Goal: Transaction & Acquisition: Subscribe to service/newsletter

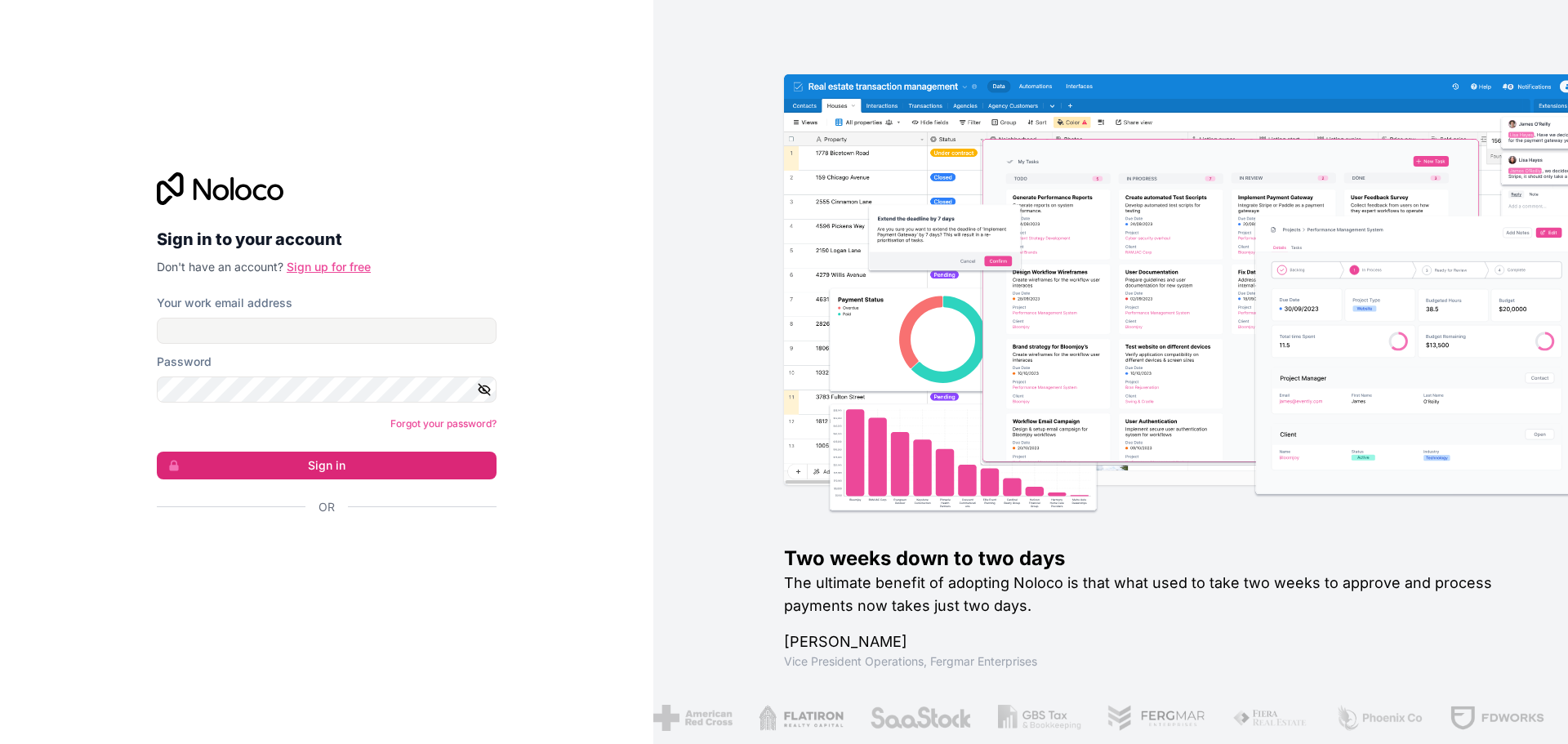
click at [368, 268] on link "Sign up for free" at bounding box center [328, 266] width 84 height 14
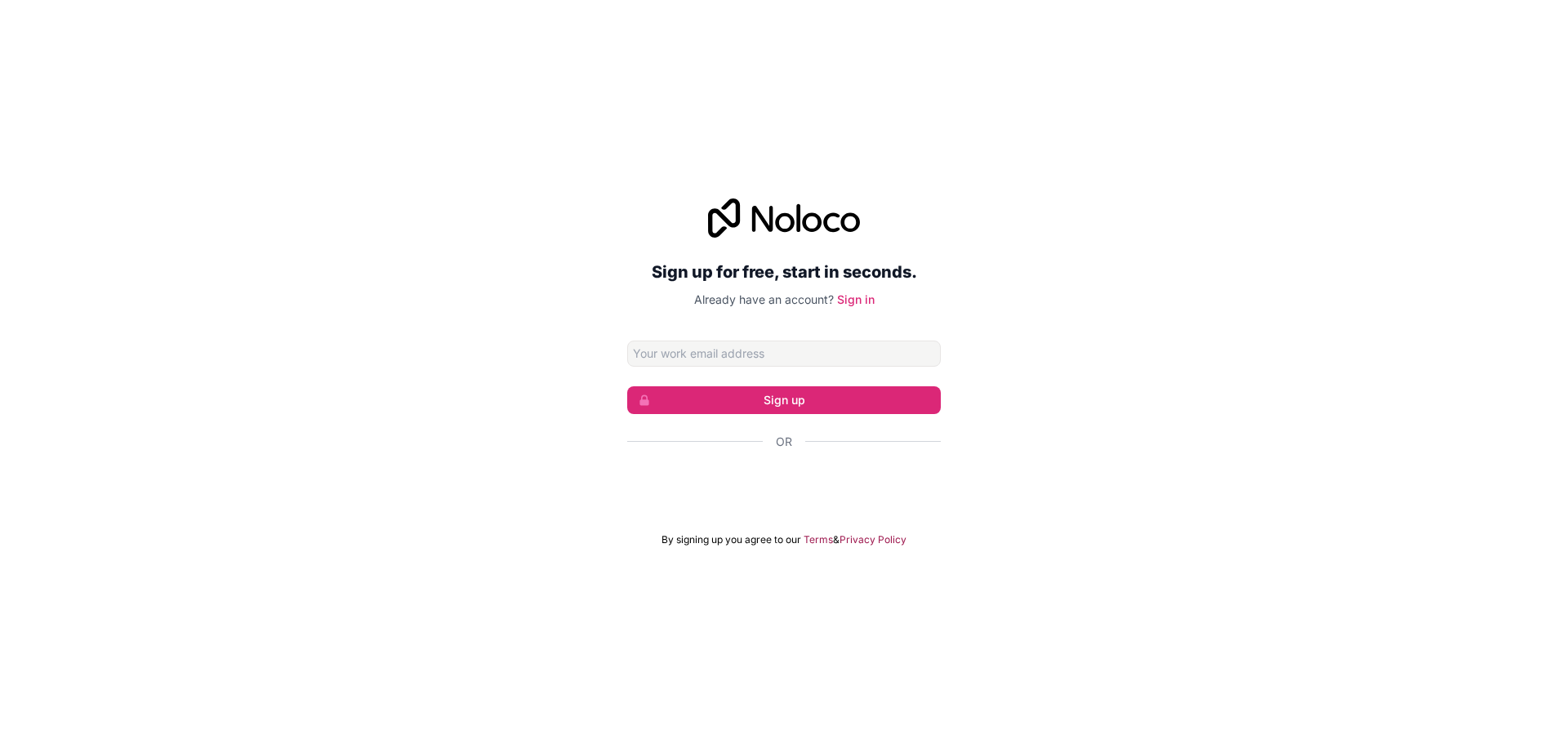
click at [670, 354] on input "Email address" at bounding box center [784, 354] width 314 height 26
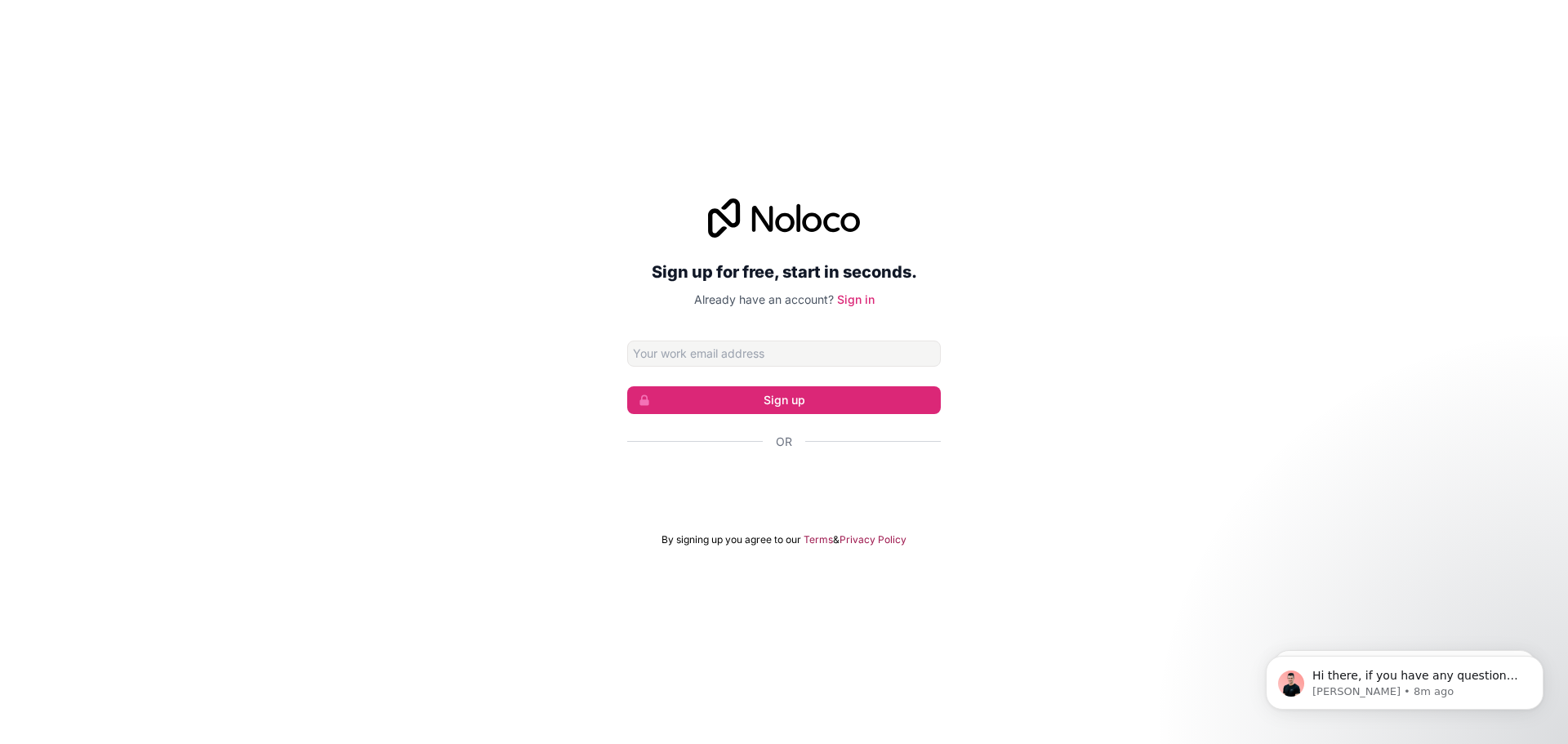
type input "[EMAIL_ADDRESS][DOMAIN_NAME]"
click at [727, 410] on button "Sign up" at bounding box center [784, 400] width 314 height 28
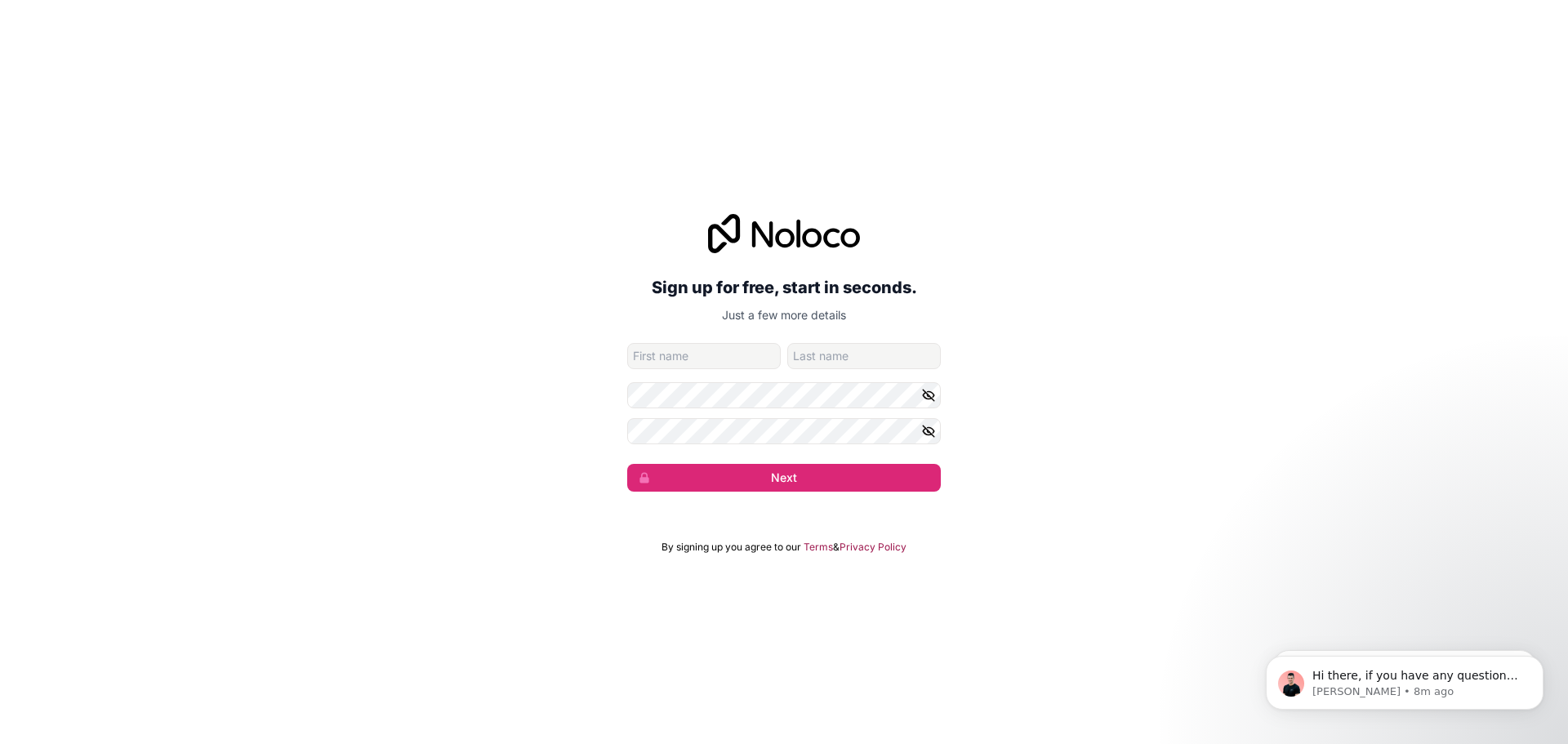
click at [684, 355] on input "given-name" at bounding box center [703, 356] width 154 height 26
type input "Khalil"
type input "Moustapha"
click at [627, 464] on button "Next" at bounding box center [784, 478] width 314 height 28
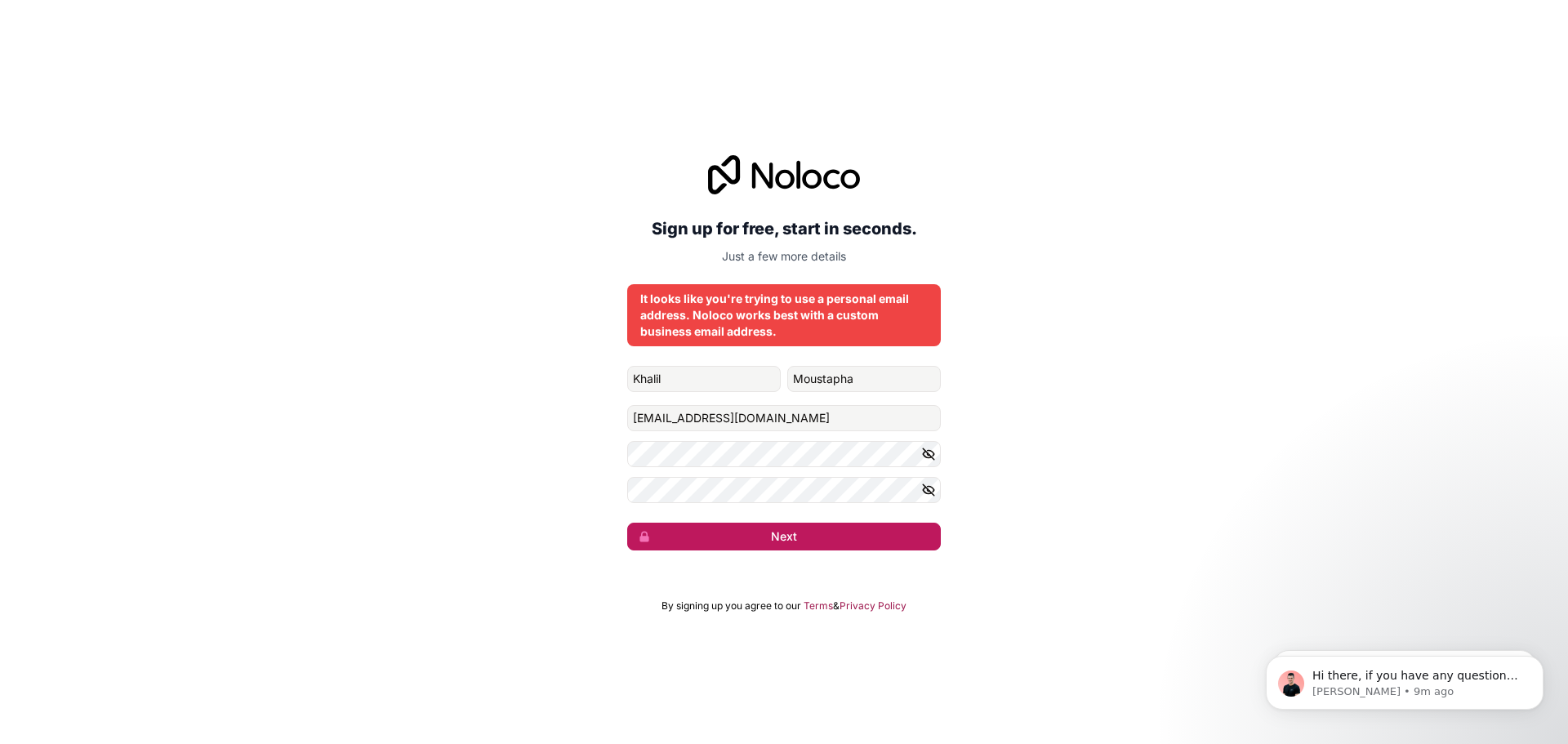
click at [834, 536] on button "Next" at bounding box center [784, 537] width 314 height 28
click at [855, 533] on button "Next" at bounding box center [784, 537] width 314 height 28
